Goal: Task Accomplishment & Management: Complete application form

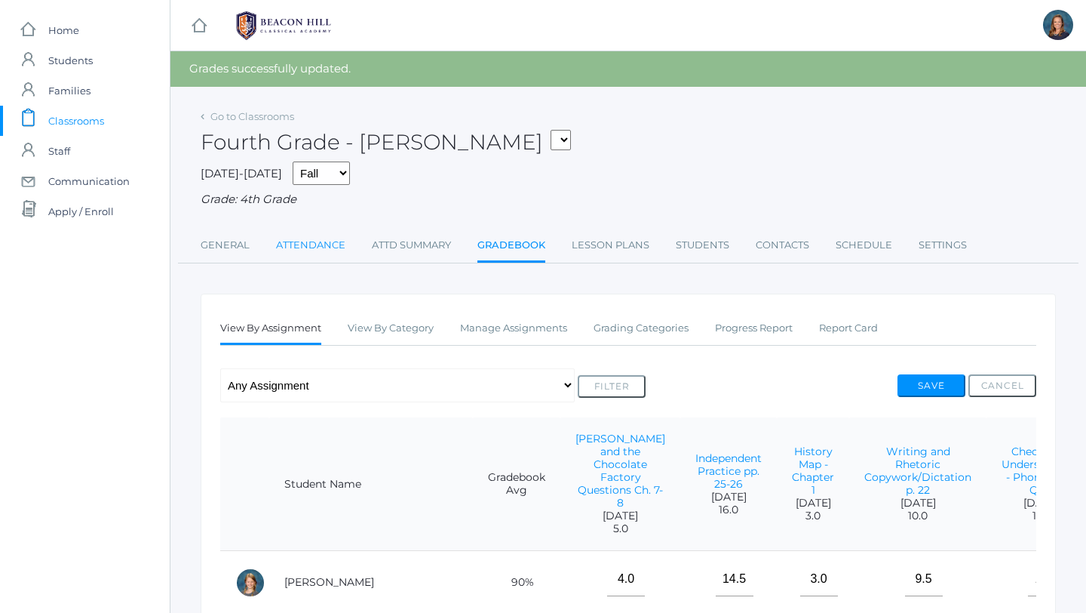
click at [332, 247] on link "Attendance" at bounding box center [310, 245] width 69 height 30
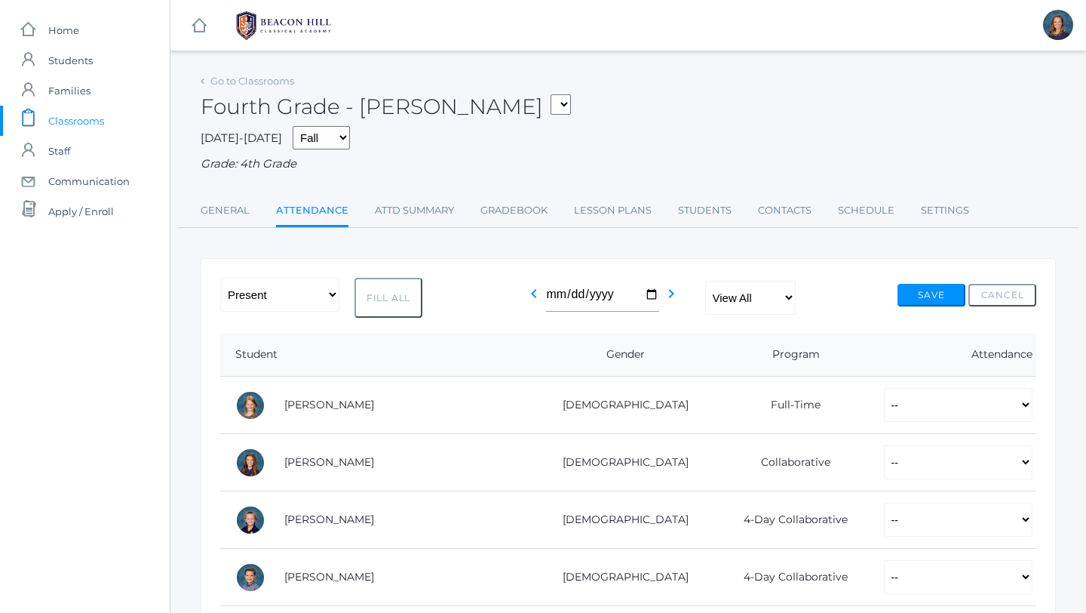
click at [382, 288] on button "Fill All" at bounding box center [389, 298] width 68 height 40
select select "P"
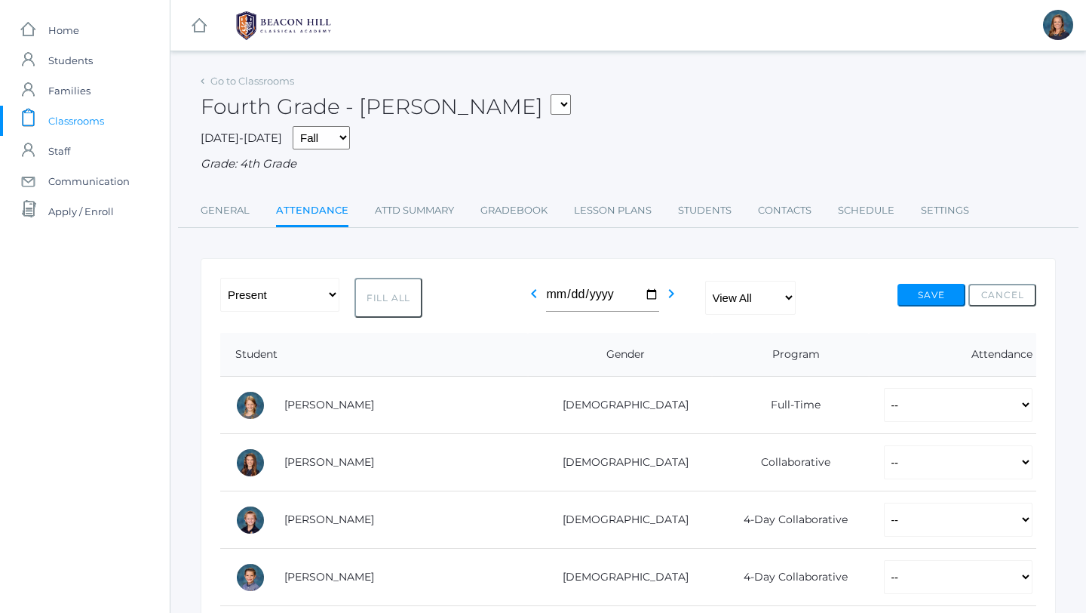
select select "P"
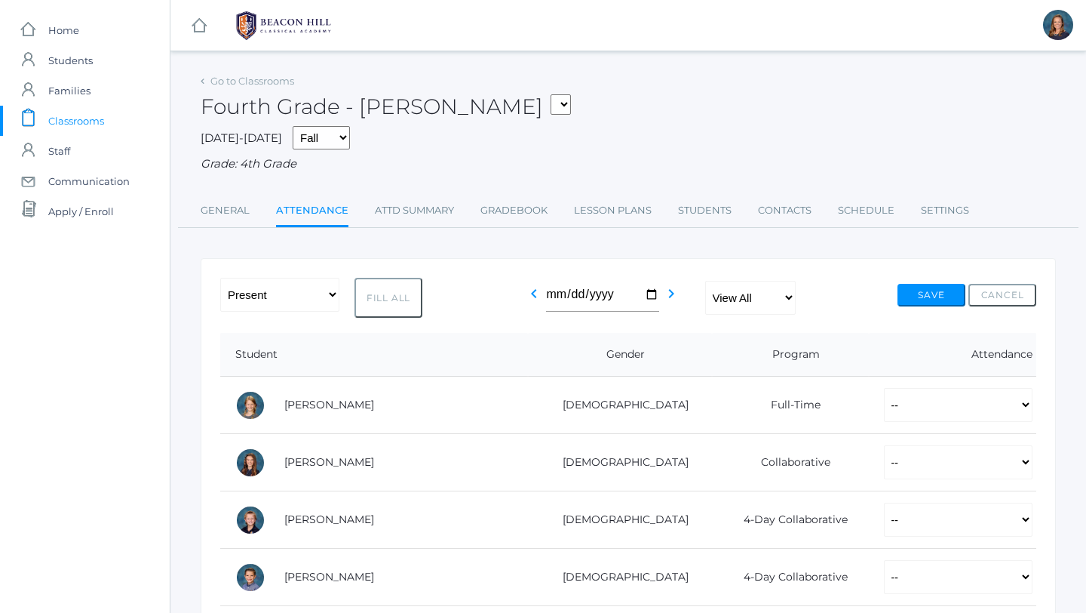
select select "P"
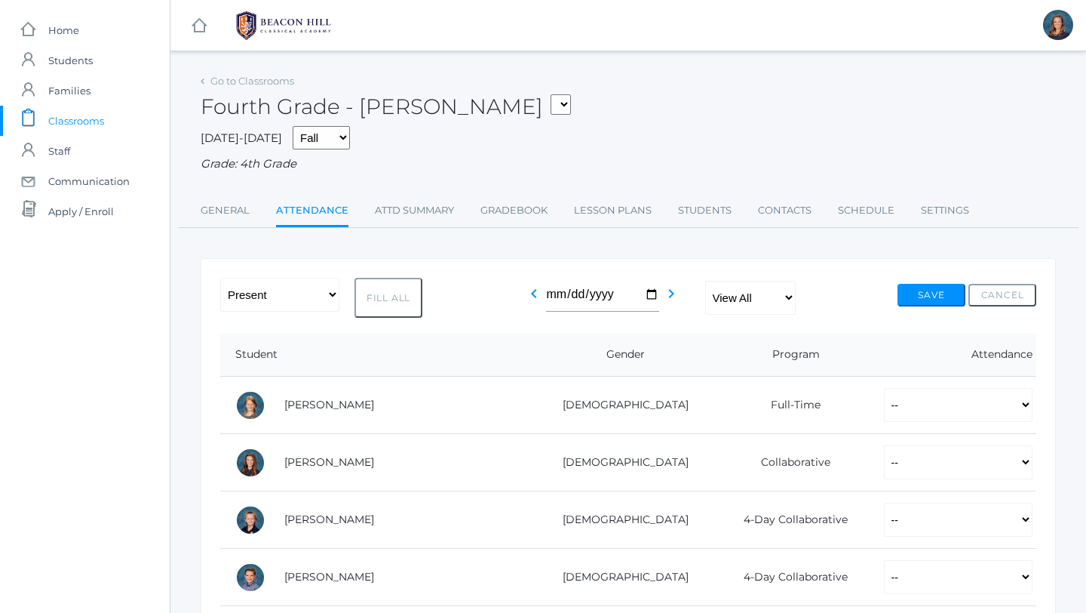
select select "P"
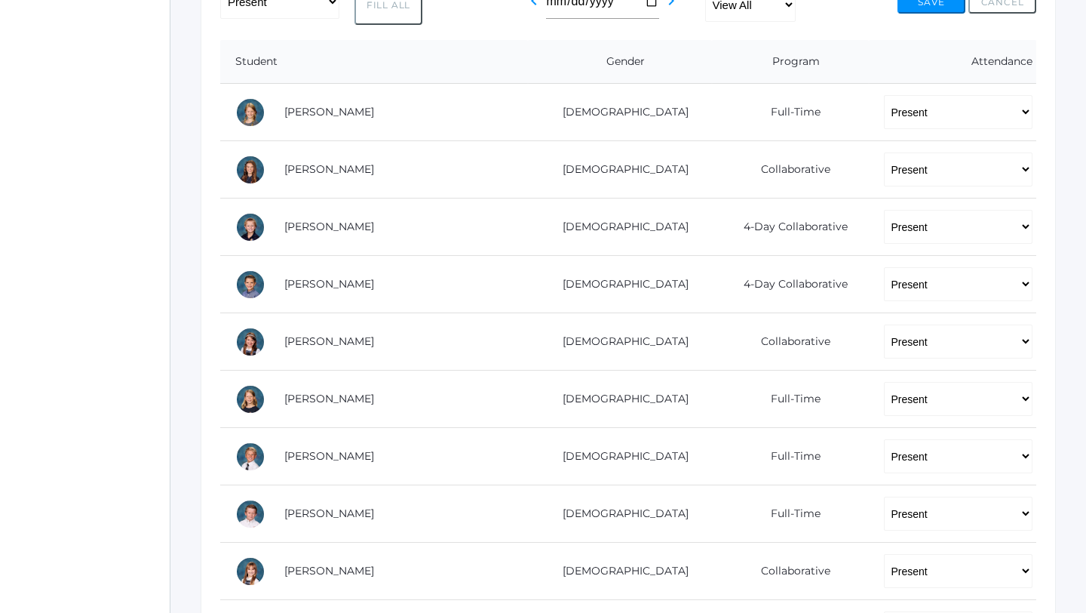
scroll to position [294, 0]
click at [927, 180] on select "-- Present Present-At-Home Tardy Excused Tardy Unexcused Absent Excused Absent …" at bounding box center [958, 169] width 149 height 34
click at [914, 170] on select "-- Present Present-At-Home Tardy Excused Tardy Unexcused Absent Excused Absent …" at bounding box center [958, 169] width 149 height 34
select select "TU"
click at [884, 235] on select "-- Present Present-At-Home Tardy Excused Tardy Unexcused Absent Excused Absent …" at bounding box center [958, 226] width 149 height 34
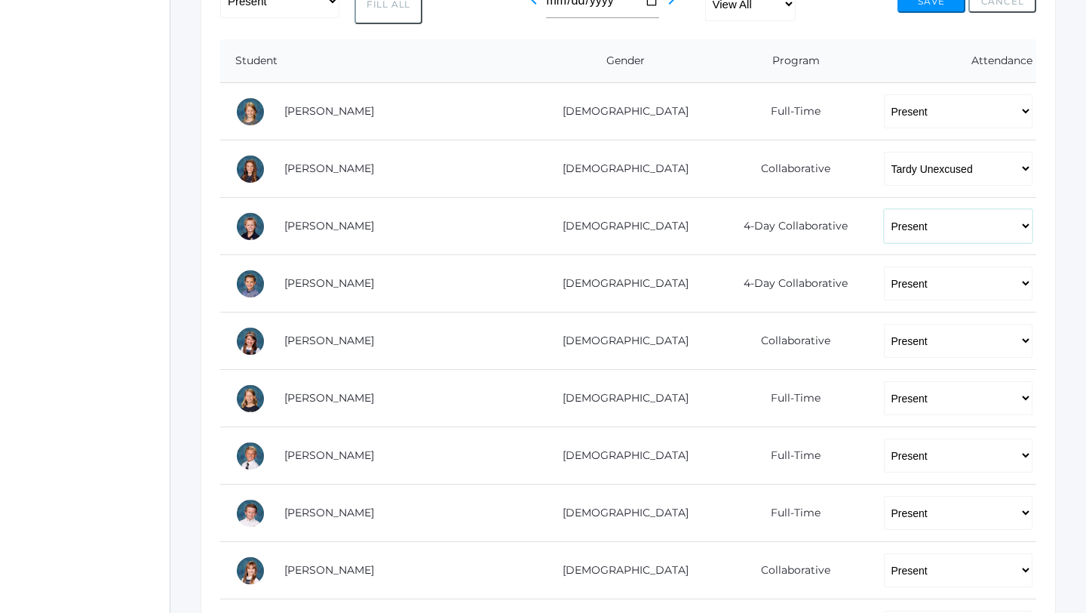
select select "TU"
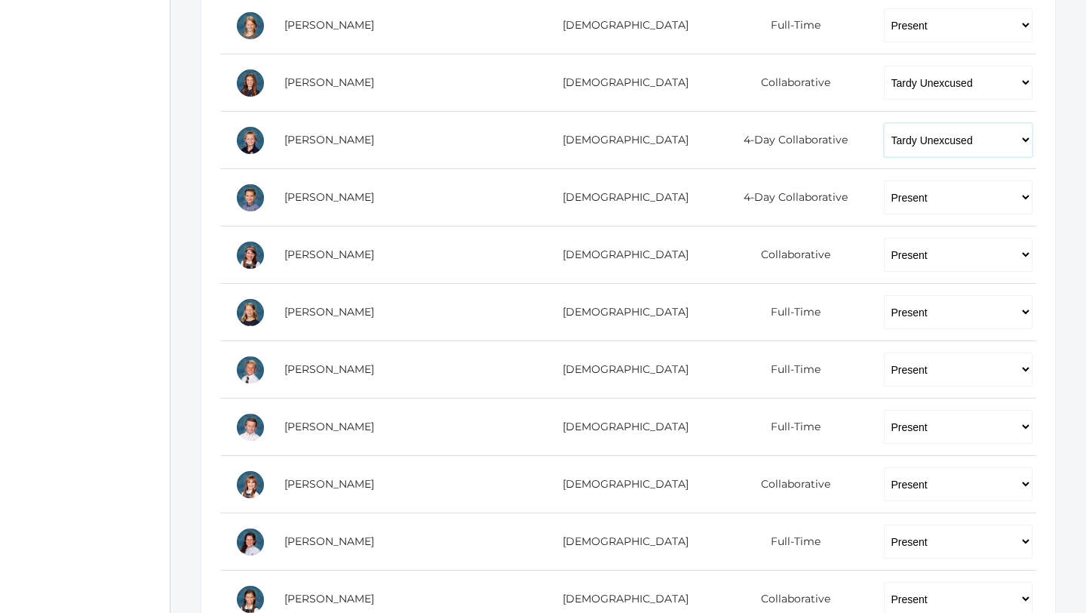
scroll to position [392, 0]
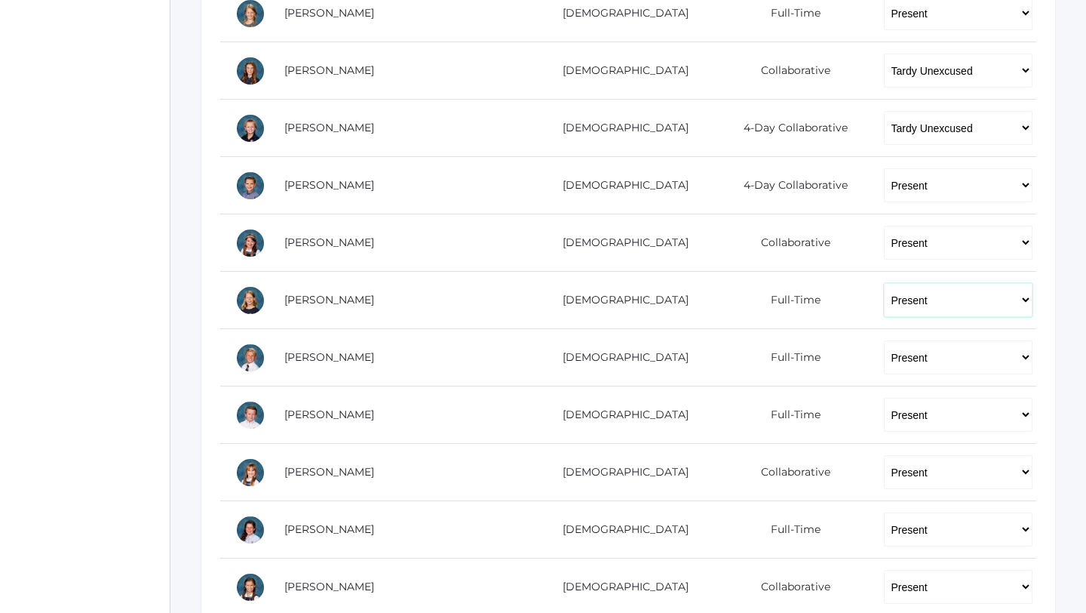
click at [891, 308] on select "-- Present Present-At-Home Tardy Excused Tardy Unexcused Absent Excused Absent …" at bounding box center [958, 300] width 149 height 34
select select "AE"
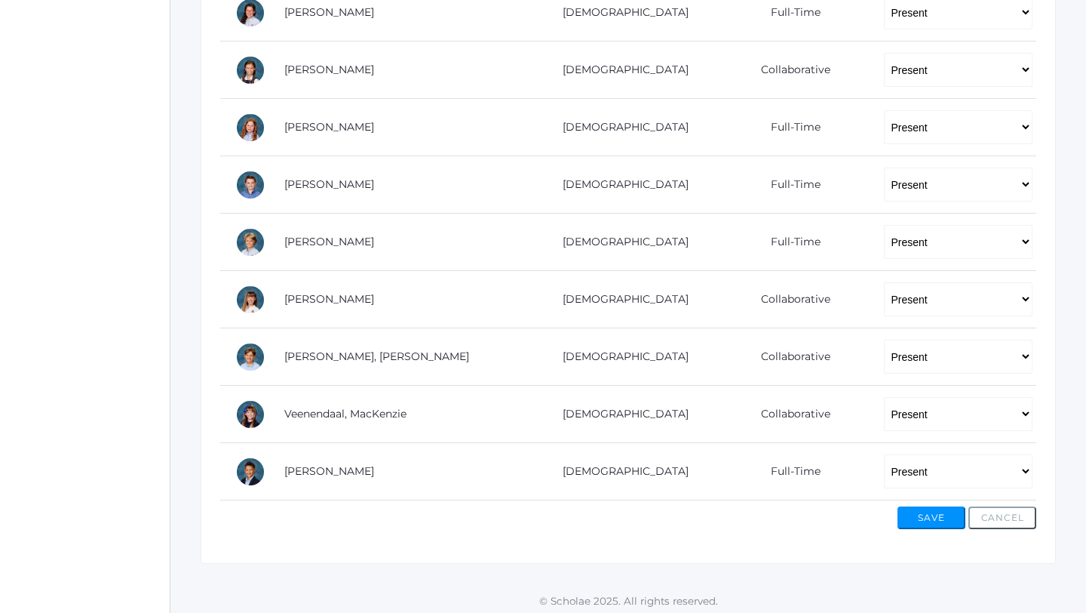
scroll to position [913, 0]
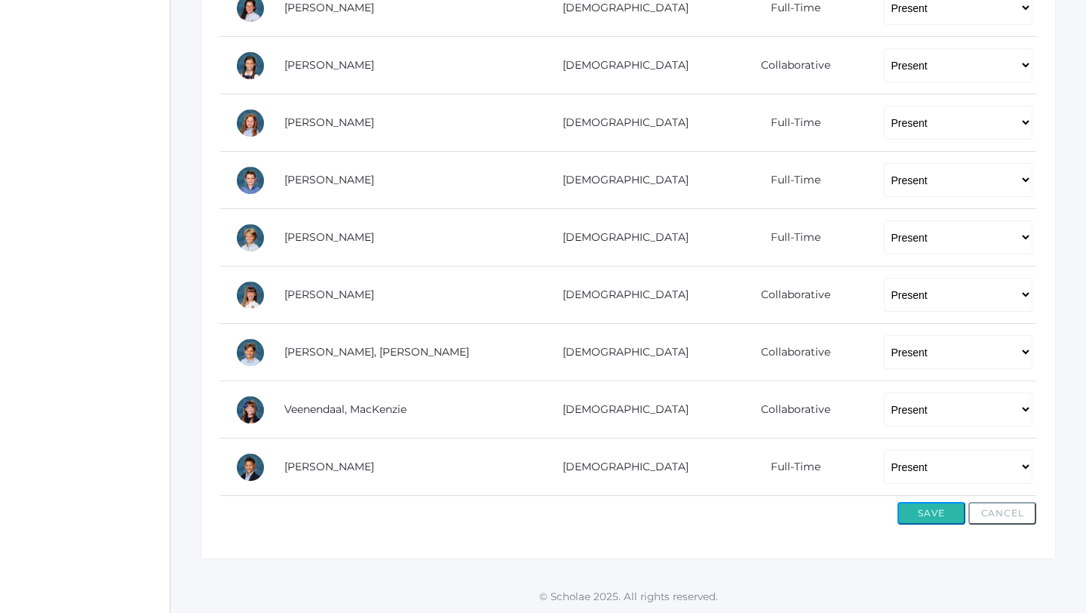
click at [926, 521] on button "Save" at bounding box center [932, 513] width 68 height 23
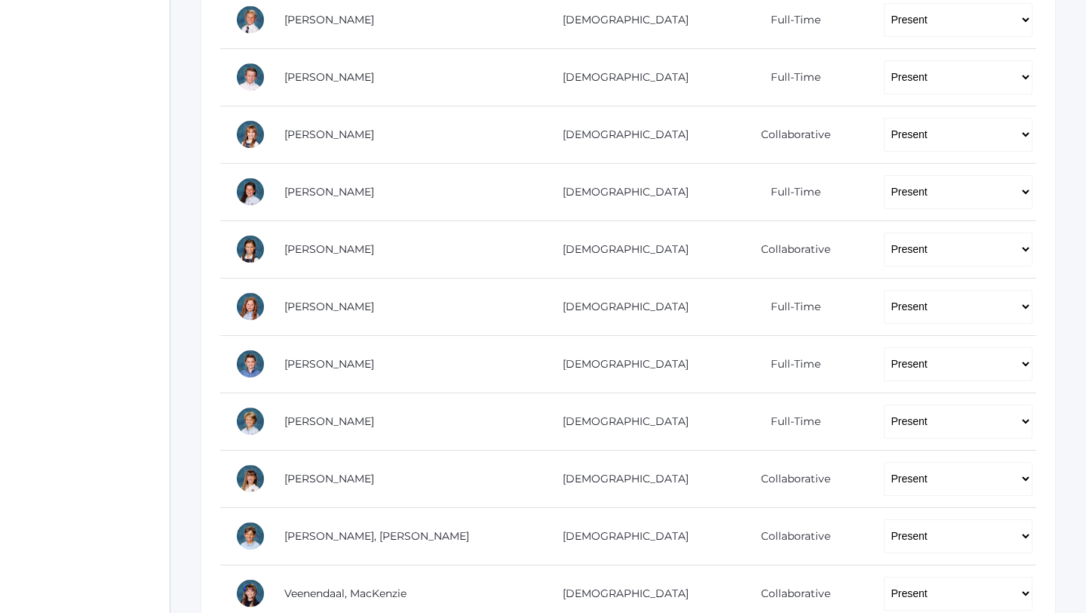
scroll to position [766, 0]
